Goal: Go to known website: Go to known website

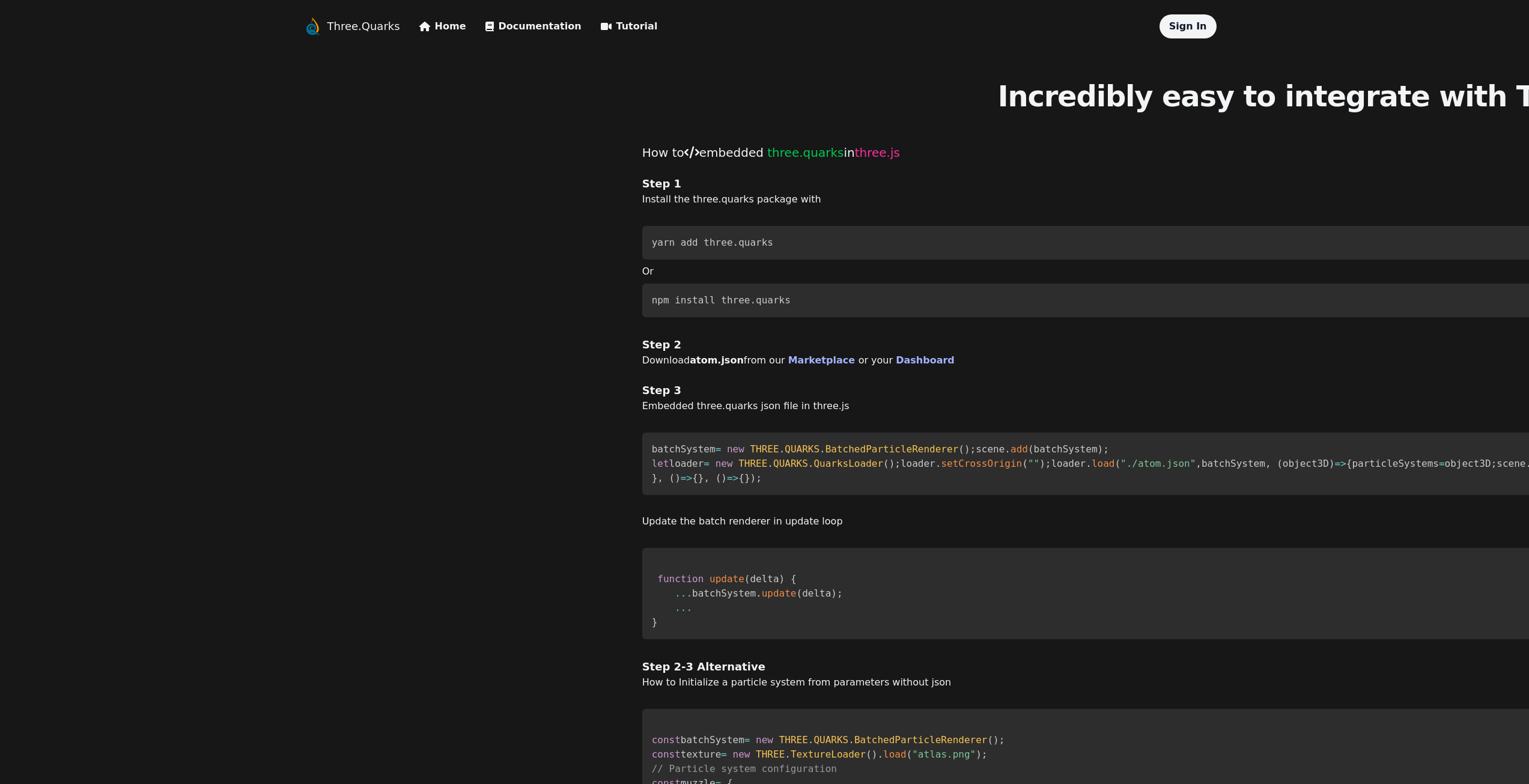
click at [357, 23] on link "Three.Quarks" at bounding box center [363, 27] width 73 height 17
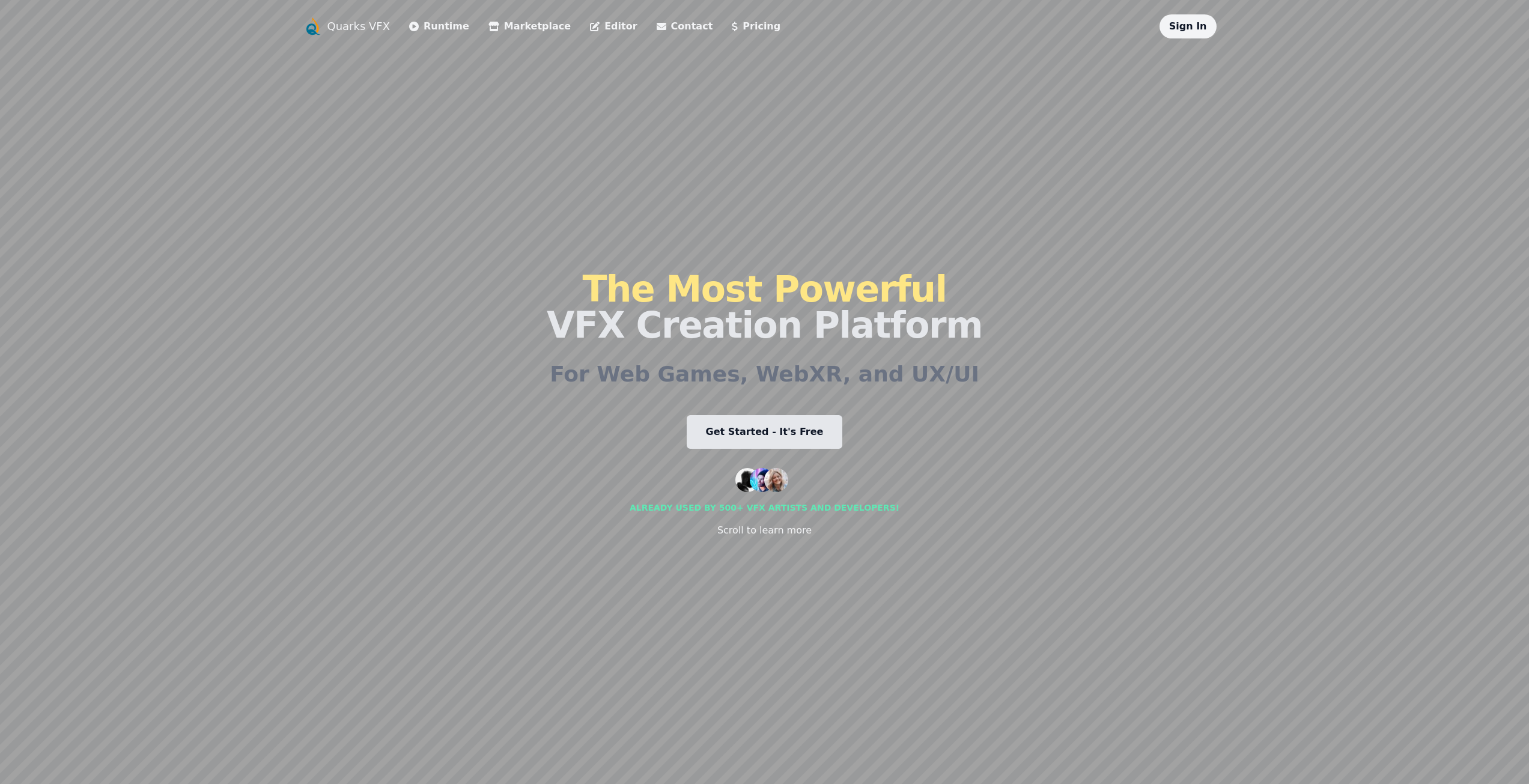
click at [590, 22] on link "Editor" at bounding box center [613, 26] width 47 height 14
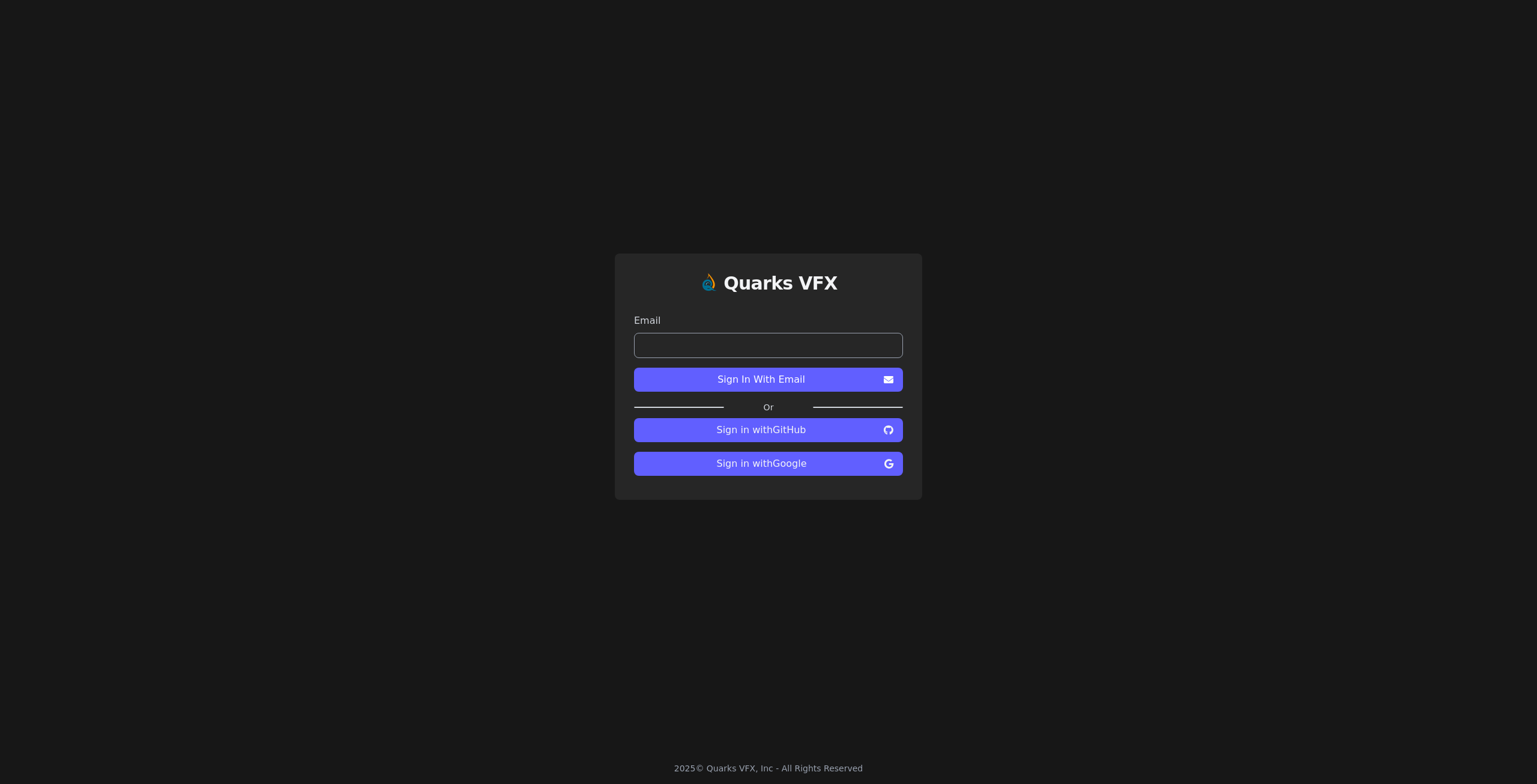
click at [783, 467] on span "Sign in with Google" at bounding box center [761, 463] width 236 height 14
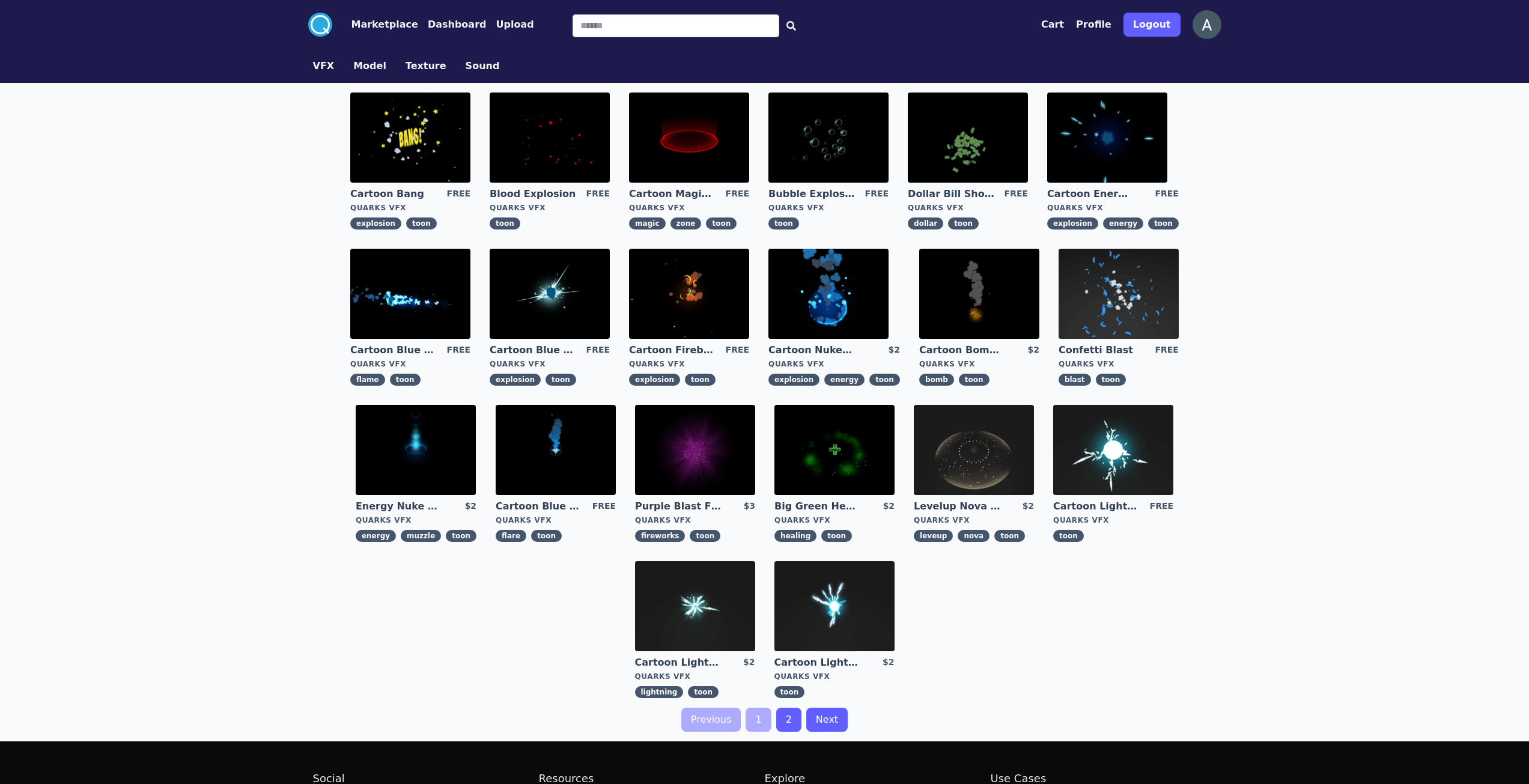
click at [252, 199] on div ".cls-1{fill:#fff;}.cls-2{fill:#29abe2;} Marketplace Dashboard Upload Cart Profi…" at bounding box center [764, 459] width 1529 height 919
